Goal: Find specific page/section: Find specific page/section

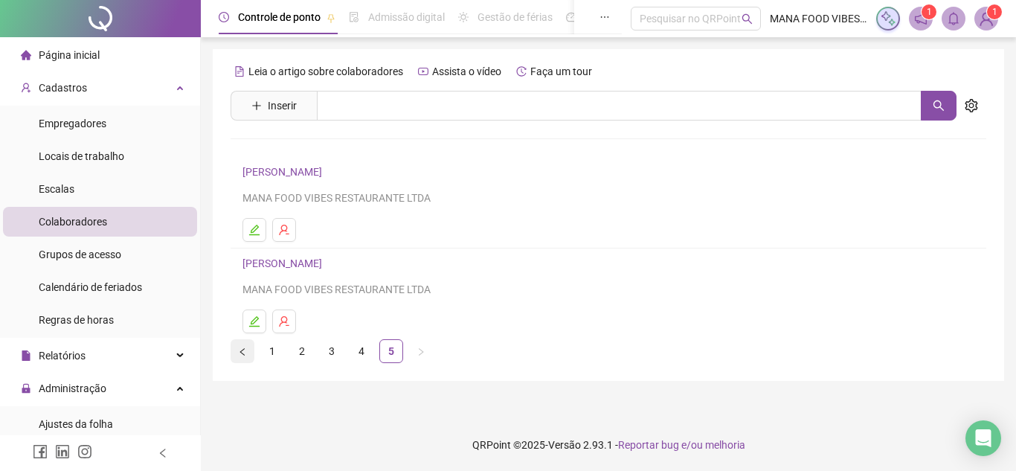
click at [243, 353] on icon "left" at bounding box center [242, 351] width 9 height 9
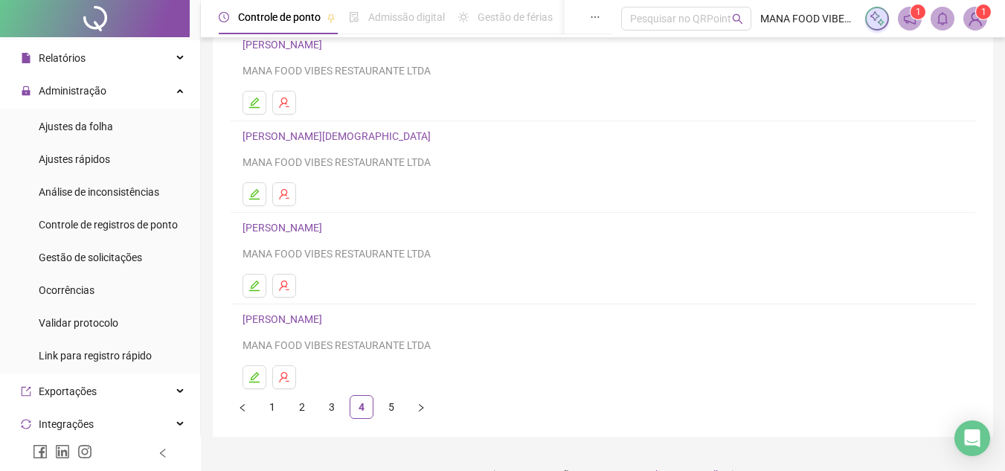
scroll to position [248, 0]
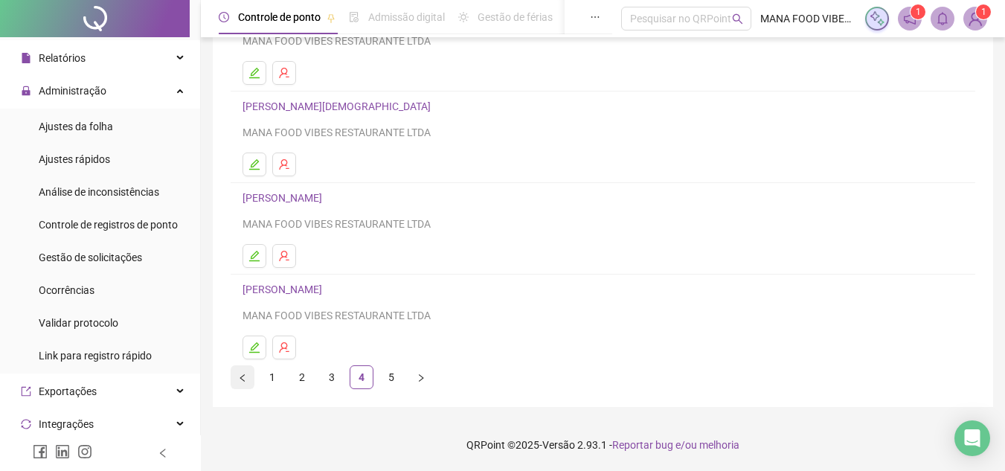
click at [240, 376] on icon "left" at bounding box center [242, 377] width 9 height 9
click at [247, 373] on button "button" at bounding box center [243, 377] width 24 height 24
click at [311, 292] on link "[PERSON_NAME]" at bounding box center [284, 289] width 84 height 12
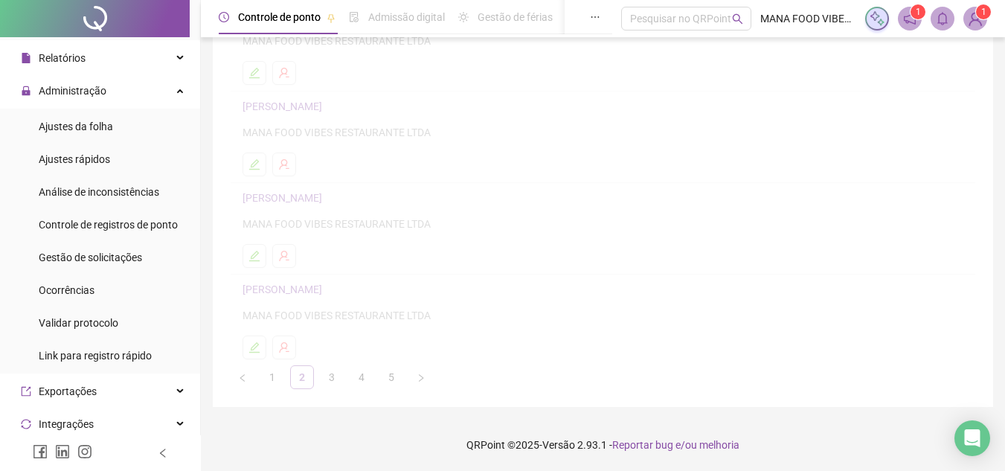
scroll to position [256, 0]
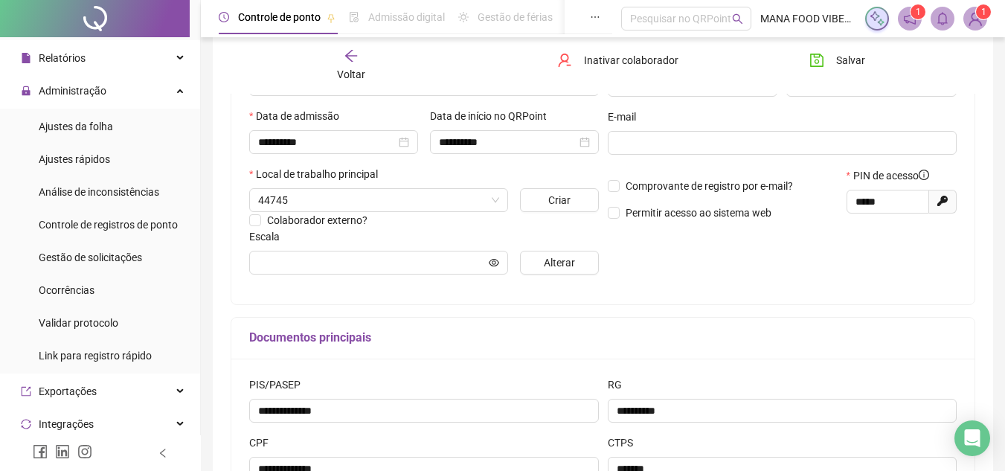
type input "**********"
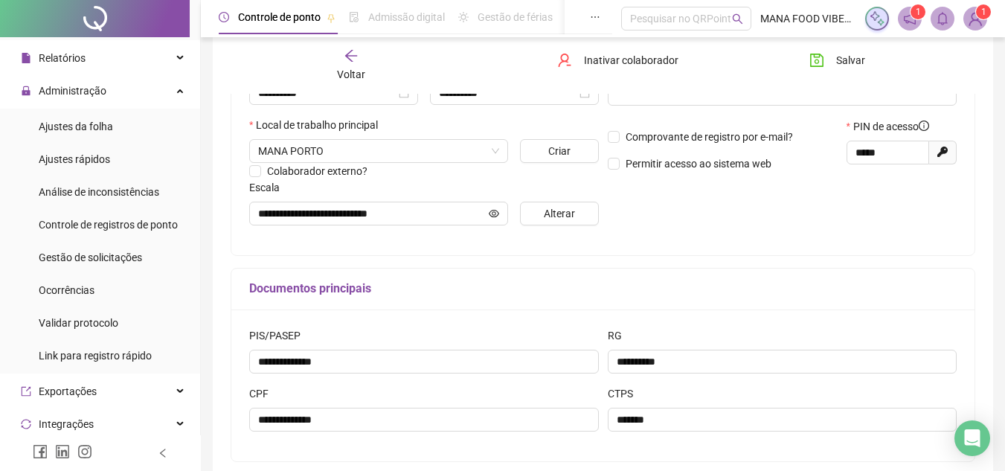
scroll to position [0, 0]
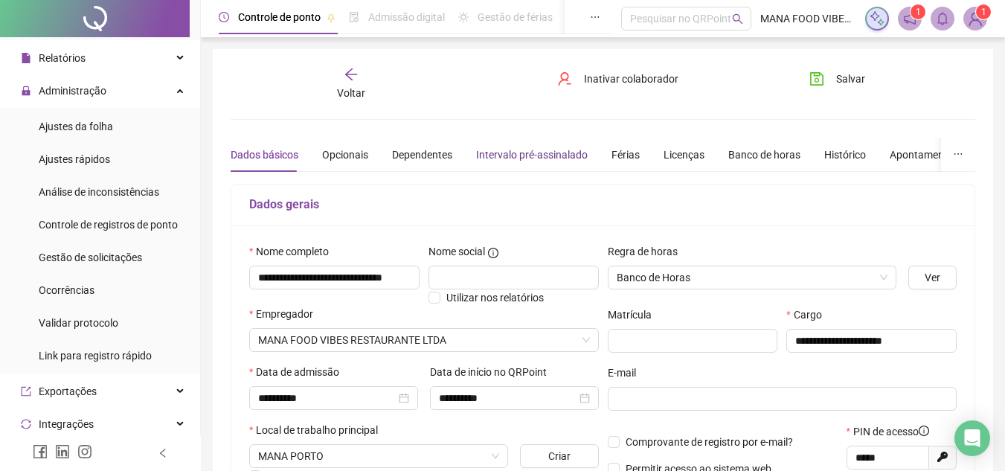
click at [492, 154] on div "Intervalo pré-assinalado" at bounding box center [532, 155] width 112 height 16
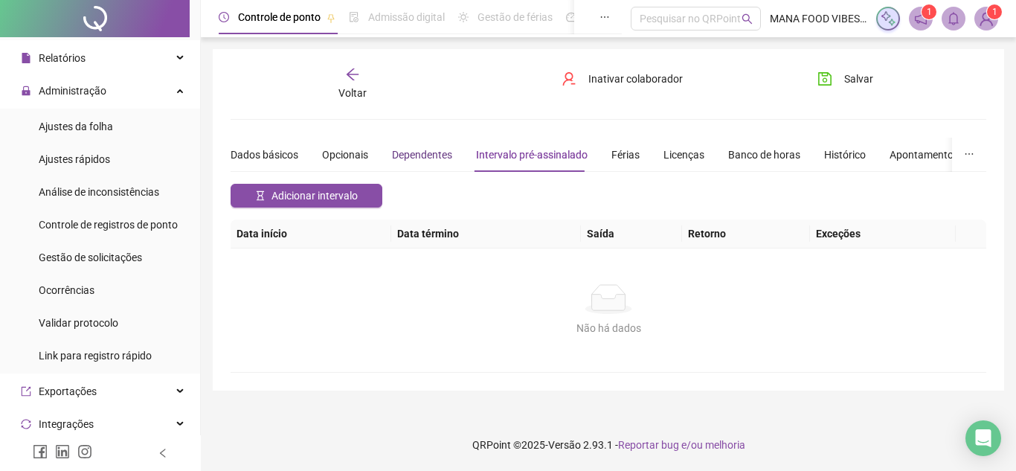
click at [441, 156] on div "Dependentes" at bounding box center [422, 155] width 60 height 16
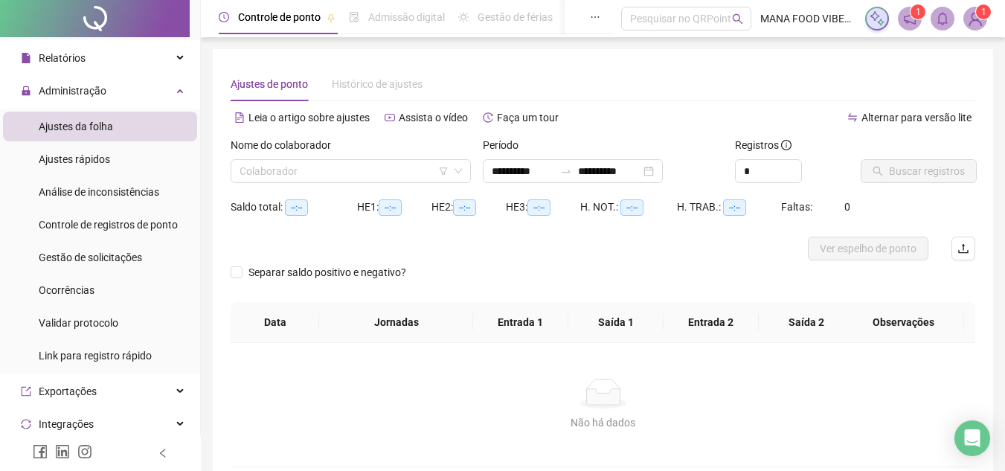
type input "**********"
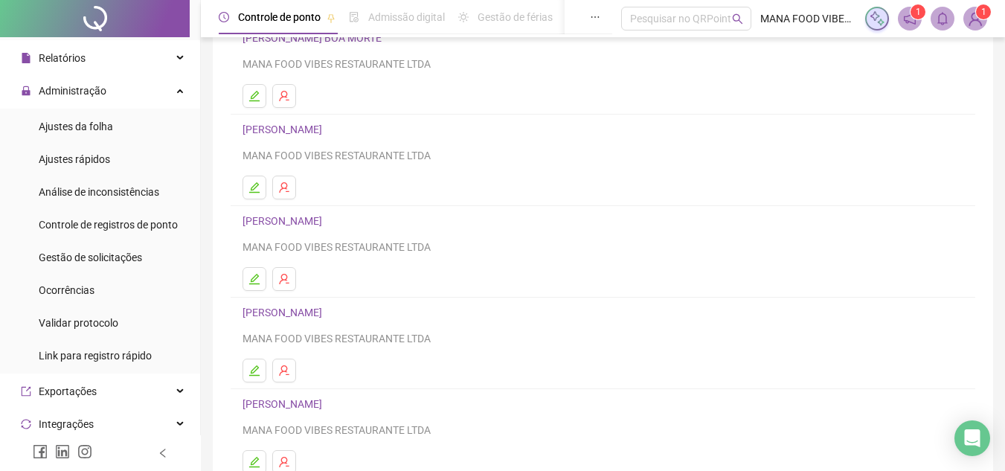
scroll to position [248, 0]
